Goal: Information Seeking & Learning: Learn about a topic

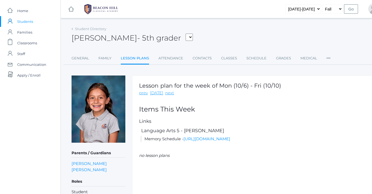
scroll to position [18, 0]
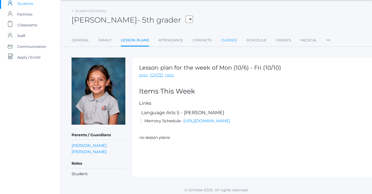
click at [225, 44] on link "Classes" at bounding box center [229, 40] width 16 height 11
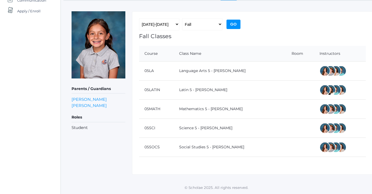
scroll to position [65, 0]
click at [212, 73] on link "Language Arts 5 - [PERSON_NAME]" at bounding box center [212, 70] width 66 height 5
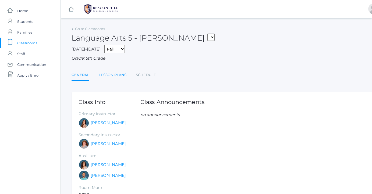
click at [121, 73] on link "Lesson Plans" at bounding box center [113, 75] width 28 height 11
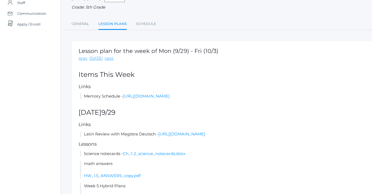
scroll to position [34, 0]
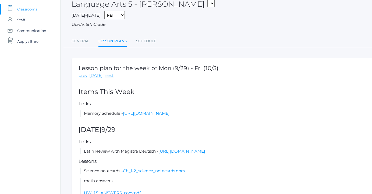
click at [109, 74] on link "next" at bounding box center [109, 76] width 9 height 6
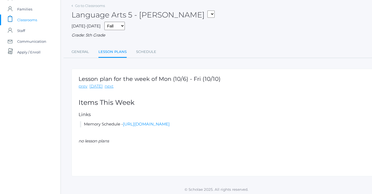
scroll to position [23, 0]
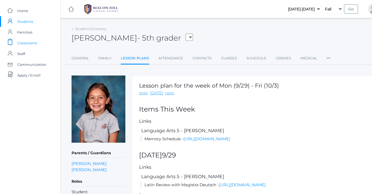
click at [26, 42] on span "Classrooms" at bounding box center [27, 43] width 20 height 11
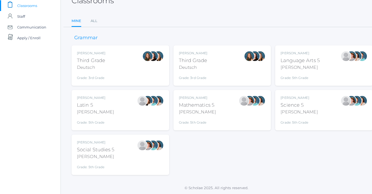
scroll to position [37, 0]
click at [94, 23] on link "All" at bounding box center [94, 21] width 7 height 11
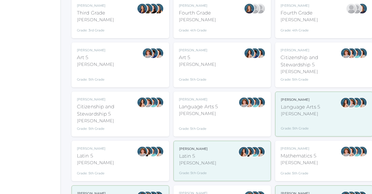
scroll to position [220, 0]
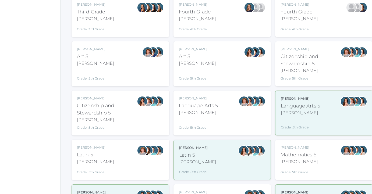
click at [211, 112] on div "Bence" at bounding box center [198, 113] width 39 height 6
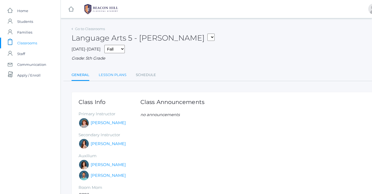
click at [118, 74] on link "Lesson Plans" at bounding box center [113, 75] width 28 height 11
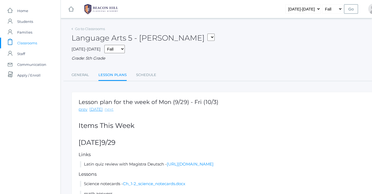
click at [108, 107] on link "next" at bounding box center [109, 110] width 9 height 6
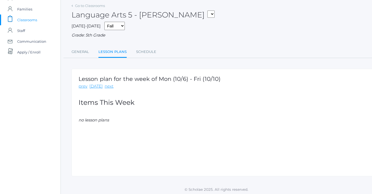
scroll to position [23, 0]
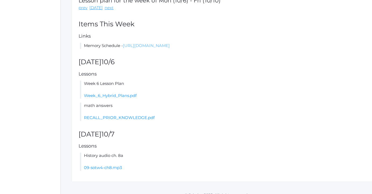
scroll to position [106, 0]
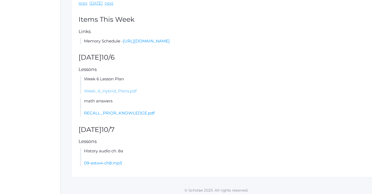
click at [124, 93] on link "Week_6_Hybrid_Plans.pdf" at bounding box center [110, 91] width 53 height 5
